Goal: Information Seeking & Learning: Learn about a topic

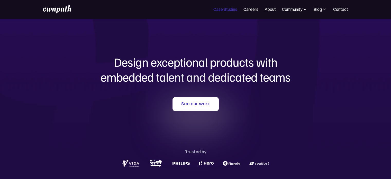
click at [231, 9] on link "Case Studies" at bounding box center [225, 9] width 24 height 6
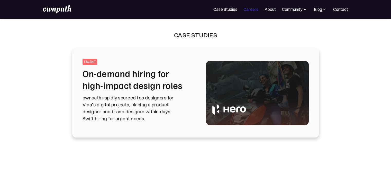
click at [250, 8] on link "Careers" at bounding box center [251, 9] width 15 height 6
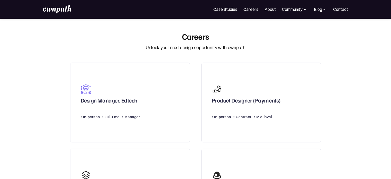
click at [50, 9] on img at bounding box center [57, 9] width 28 height 8
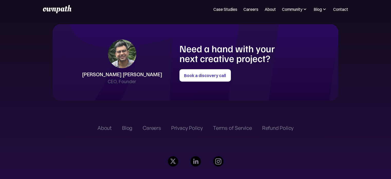
scroll to position [1172, 0]
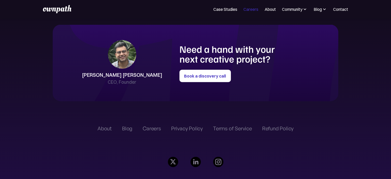
click at [249, 10] on link "Careers" at bounding box center [251, 9] width 15 height 6
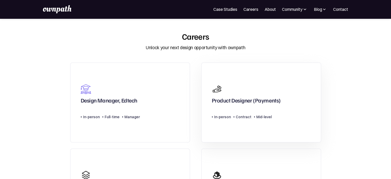
click at [320, 89] on link "Product Designer (Payments) Type Level In-person Contract Mid-level" at bounding box center [261, 102] width 120 height 80
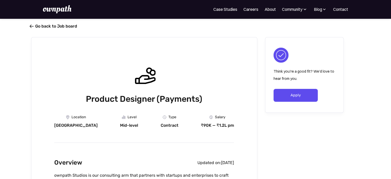
click at [33, 25] on span "" at bounding box center [32, 26] width 4 height 5
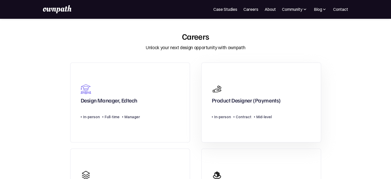
click at [260, 109] on div "Product Designer (Payments) Type Level In-person Contract Mid-level" at bounding box center [246, 102] width 69 height 42
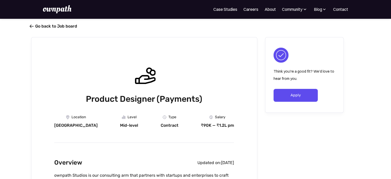
click at [31, 27] on span "" at bounding box center [32, 26] width 4 height 5
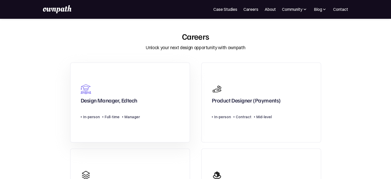
click at [110, 101] on div "Design Manager, Edtech" at bounding box center [109, 101] width 57 height 9
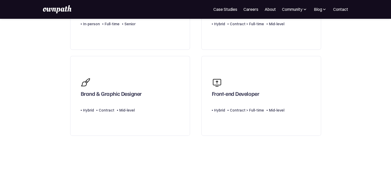
scroll to position [262, 0]
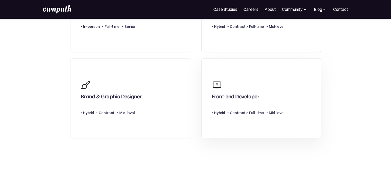
click at [242, 106] on div "Type Level Hybrid Contract > Full-time Mid-level" at bounding box center [248, 110] width 73 height 10
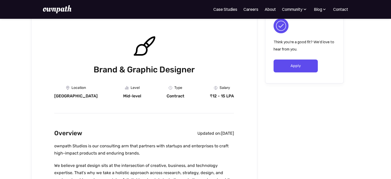
scroll to position [28, 0]
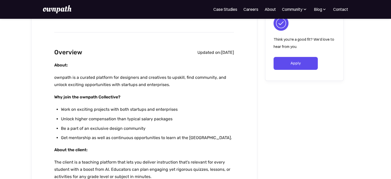
scroll to position [95, 0]
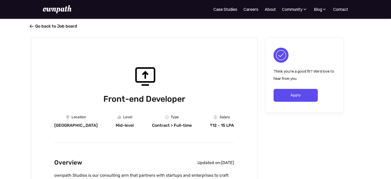
click at [32, 26] on span "" at bounding box center [32, 26] width 4 height 5
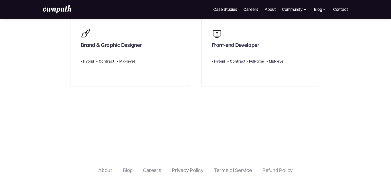
scroll to position [277, 0]
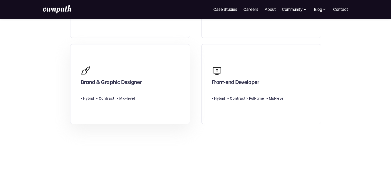
click at [187, 118] on link "Brand & Graphic Designer Type Level Hybrid Contract Mid-level" at bounding box center [130, 84] width 120 height 80
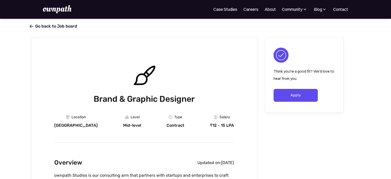
click at [32, 25] on span "" at bounding box center [32, 26] width 4 height 5
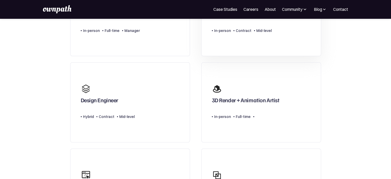
scroll to position [86, 0]
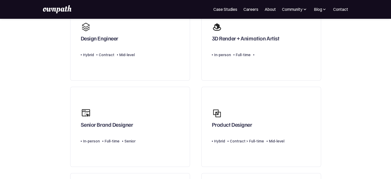
click at [319, 137] on link "Product Designer Type Level Hybrid Contract > Full-time Mid-level" at bounding box center [261, 127] width 120 height 80
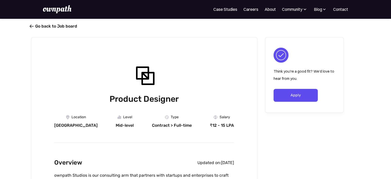
click at [34, 24] on link " Go back to Job board" at bounding box center [54, 26] width 46 height 5
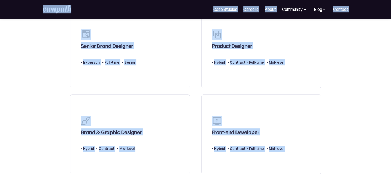
scroll to position [404, 0]
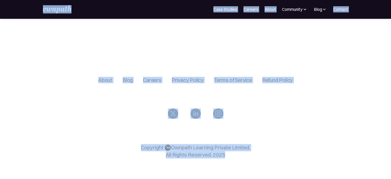
drag, startPoint x: 46, startPoint y: 12, endPoint x: 321, endPoint y: 170, distance: 316.4
copy body "For Companies Case Studies Careers About Community Events Resources Design Resi…"
click at [76, 61] on div "About Blog Careers Privacy Policy Terms of Service Refund Policy Copyright ©️Ow…" at bounding box center [195, 119] width 325 height 117
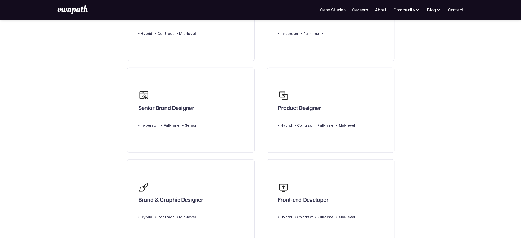
scroll to position [171, 0]
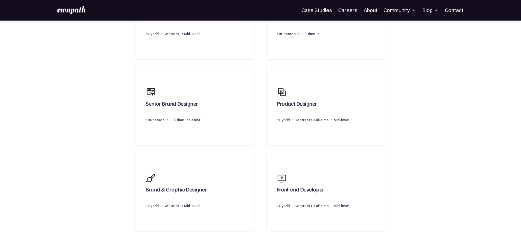
click at [391, 178] on section "Careers Unlock your next design opportunity with ownpath Design Manager, Edtech…" at bounding box center [260, 80] width 521 height 434
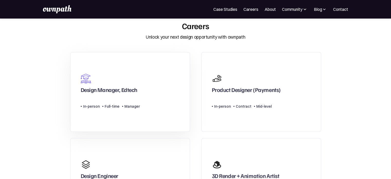
scroll to position [0, 0]
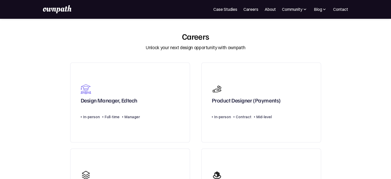
click at [58, 9] on img at bounding box center [57, 9] width 28 height 8
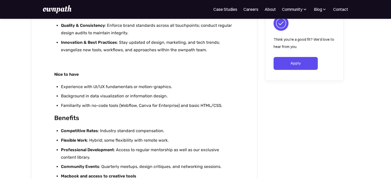
scroll to position [389, 0]
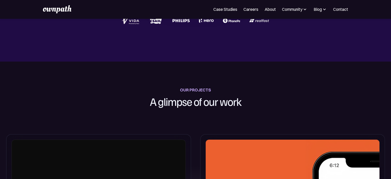
scroll to position [36, 0]
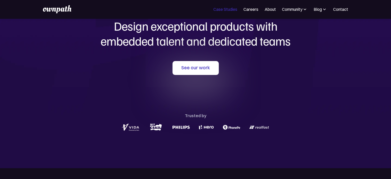
click at [231, 9] on link "Case Studies" at bounding box center [225, 9] width 24 height 6
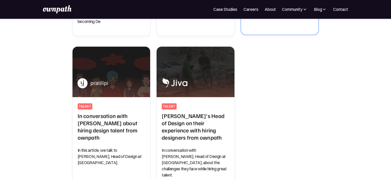
scroll to position [255, 0]
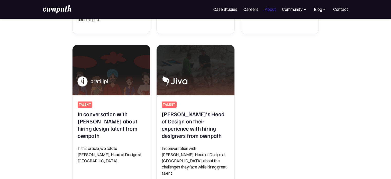
click at [267, 7] on link "About" at bounding box center [270, 9] width 11 height 6
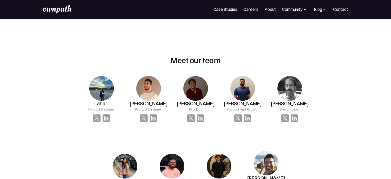
scroll to position [315, 0]
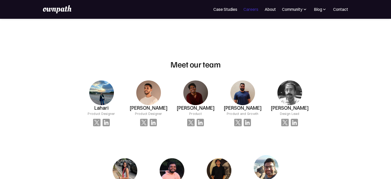
click at [249, 7] on link "Careers" at bounding box center [251, 9] width 15 height 6
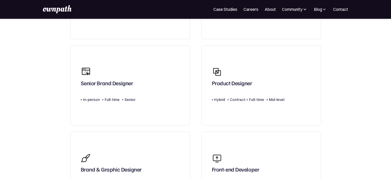
scroll to position [404, 0]
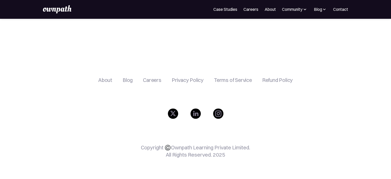
click at [269, 6] on div "For Companies Case Studies Careers About Community Events Resources Design Resi…" at bounding box center [195, 9] width 305 height 8
click at [270, 8] on link "About" at bounding box center [270, 9] width 11 height 6
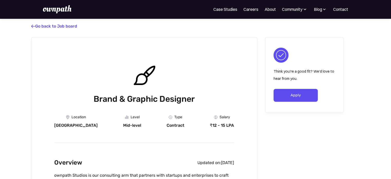
click at [48, 8] on img at bounding box center [57, 9] width 28 height 8
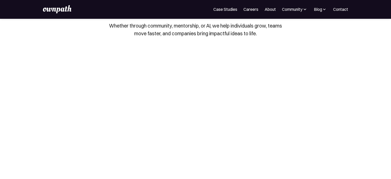
scroll to position [59, 0]
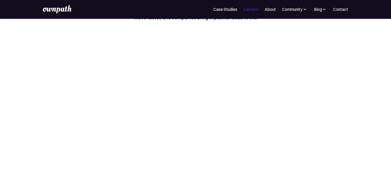
click at [251, 9] on link "Careers" at bounding box center [251, 9] width 15 height 6
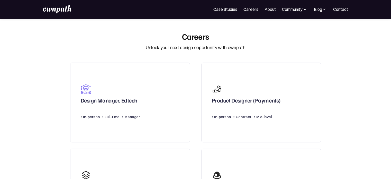
drag, startPoint x: 147, startPoint y: 47, endPoint x: 245, endPoint y: 48, distance: 97.7
click at [245, 48] on div "Careers Unlock your next design opportunity with ownpath" at bounding box center [195, 41] width 257 height 20
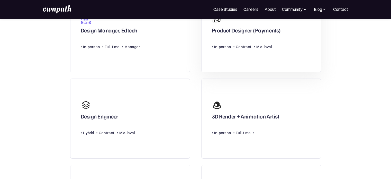
scroll to position [6, 0]
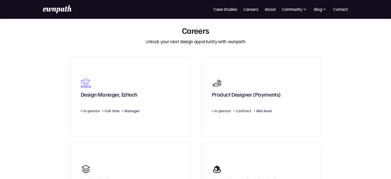
click at [118, 95] on div "Design Manager, Edtech" at bounding box center [109, 95] width 57 height 9
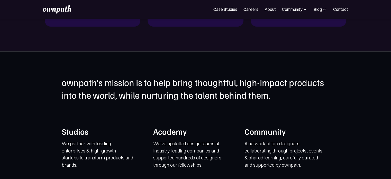
scroll to position [962, 0]
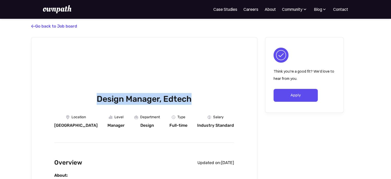
drag, startPoint x: 97, startPoint y: 98, endPoint x: 194, endPoint y: 95, distance: 97.2
click at [194, 95] on h1 "Design Manager, Edtech" at bounding box center [144, 99] width 180 height 12
copy h1 "Design Manager, Edtech"
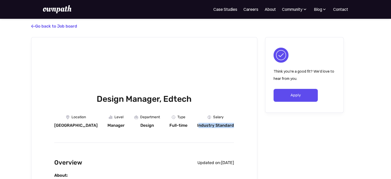
drag, startPoint x: 199, startPoint y: 125, endPoint x: 248, endPoint y: 125, distance: 49.4
drag, startPoint x: 197, startPoint y: 125, endPoint x: 246, endPoint y: 124, distance: 48.1
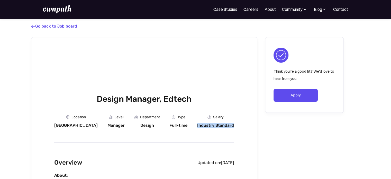
copy div "Industry Standard"
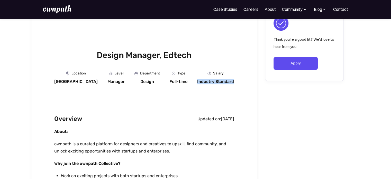
scroll to position [44, 0]
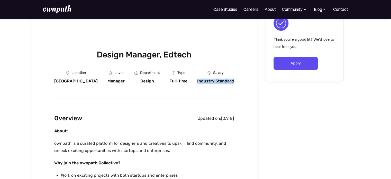
drag, startPoint x: 181, startPoint y: 118, endPoint x: 236, endPoint y: 118, distance: 54.8
copy div "Updated on: August 8, 2025"
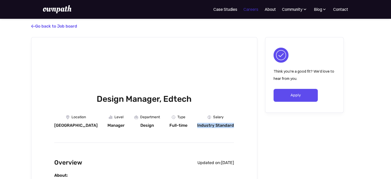
click at [245, 9] on link "Careers" at bounding box center [251, 9] width 15 height 6
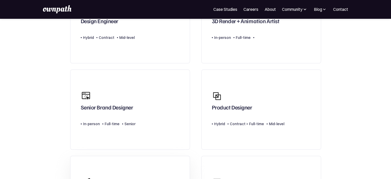
scroll to position [162, 0]
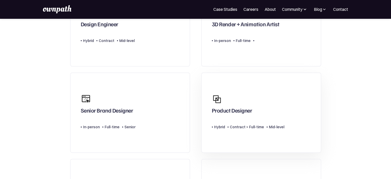
click at [231, 112] on div "Product Designer" at bounding box center [232, 111] width 40 height 9
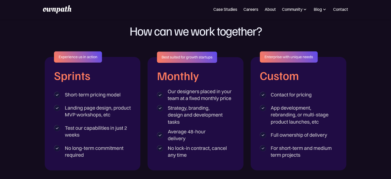
scroll to position [819, 0]
